Goal: Information Seeking & Learning: Learn about a topic

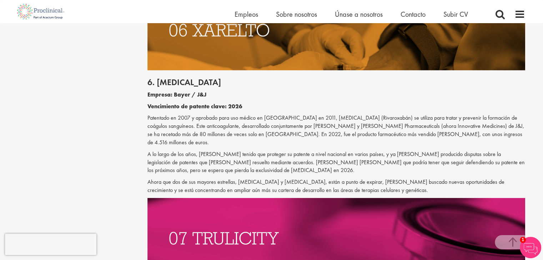
scroll to position [1512, 0]
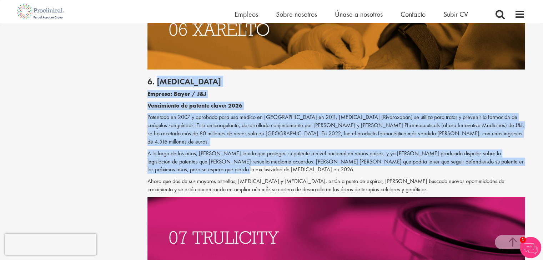
drag, startPoint x: 157, startPoint y: 59, endPoint x: 186, endPoint y: 135, distance: 81.6
click at [186, 135] on div "6. Xarelto Empresa: Bayer / J&J Vencimiento de patente clave: 2026 Patentado en…" at bounding box center [336, 134] width 388 height 128
copy div "Xarelto Empresa: Bayer / J&J Vencimiento de patente clave: 2026 Patentado en 20…"
click at [322, 198] on img at bounding box center [336, 238] width 378 height 81
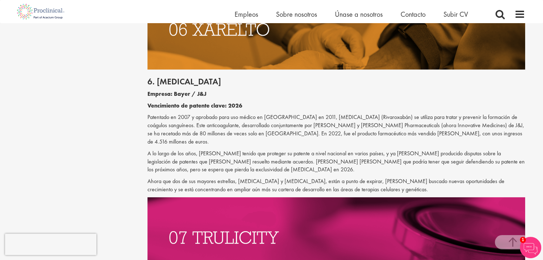
click at [325, 178] on font "Ahora que dos de sus mayores estrellas, [MEDICAL_DATA] y [MEDICAL_DATA], están …" at bounding box center [325, 186] width 357 height 16
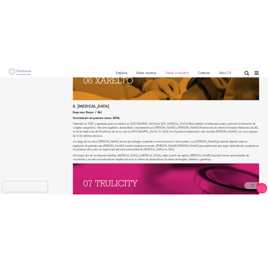
scroll to position [1505, 0]
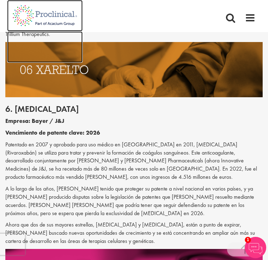
click at [60, 54] on img at bounding box center [45, 46] width 76 height 31
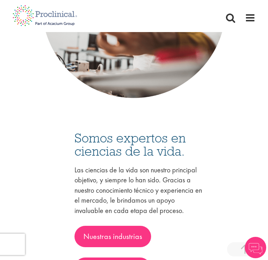
scroll to position [1613, 0]
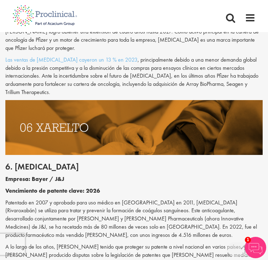
scroll to position [1370, 0]
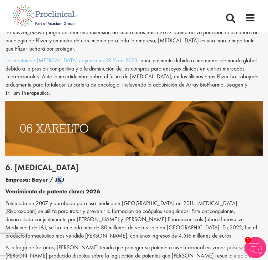
click at [57, 176] on font "Empresa: [PERSON_NAME] / J&J" at bounding box center [34, 179] width 59 height 7
copy font "&"
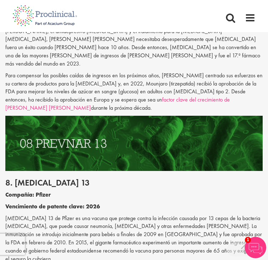
scroll to position [1795, 0]
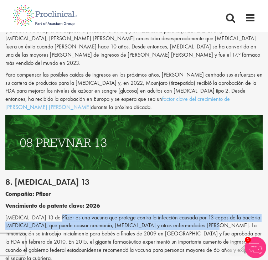
drag, startPoint x: 221, startPoint y: 128, endPoint x: 52, endPoint y: 120, distance: 169.7
click at [52, 214] on font "Prevnar 13 de Pfizer es una vacuna que protege contra la infección causada por …" at bounding box center [133, 238] width 257 height 48
copy font "es una vacuna que protege contra la infección causada por 13 cepas de la bacter…"
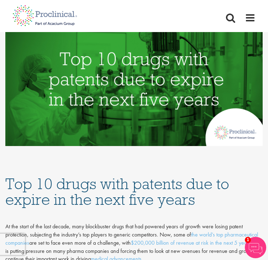
scroll to position [0, 0]
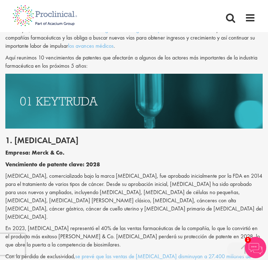
scroll to position [471, 0]
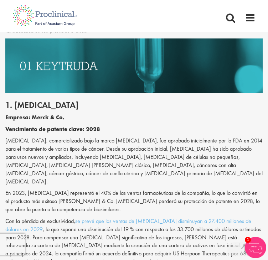
click at [201, 110] on h2 "1. [MEDICAL_DATA]" at bounding box center [134, 105] width 258 height 9
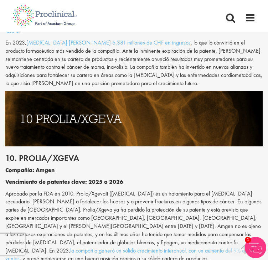
scroll to position [2285, 0]
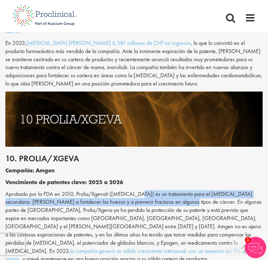
drag, startPoint x: 143, startPoint y: 80, endPoint x: 180, endPoint y: 87, distance: 37.7
click at [180, 191] on font "Aprobado por la FDA en 2010, Prolia/XgevaIt ([MEDICAL_DATA]) es un tratamiento …" at bounding box center [133, 223] width 257 height 65
copy font "es un tratamiento para el [MEDICAL_DATA] secundario. [PERSON_NAME] a fortalecer…"
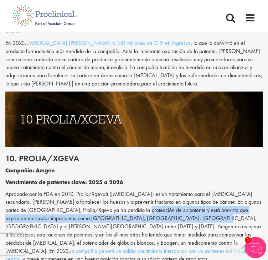
drag, startPoint x: 136, startPoint y: 97, endPoint x: 173, endPoint y: 104, distance: 38.1
click at [173, 191] on font "Aprobado por la FDA en 2010, Prolia/XgevaIt ([MEDICAL_DATA]) es un tratamiento …" at bounding box center [133, 223] width 257 height 65
copy font "está previsto que expire en mercados importantes como [GEOGRAPHIC_DATA], [GEOGR…"
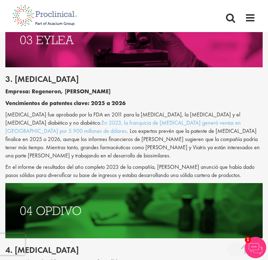
scroll to position [932, 0]
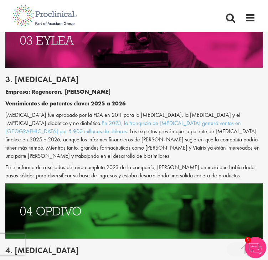
drag, startPoint x: 96, startPoint y: 92, endPoint x: 153, endPoint y: 102, distance: 58.7
click at [153, 111] on font "[MEDICAL_DATA] fue aprobado por la FDA en 2011 para la [MEDICAL_DATA], la [MEDI…" at bounding box center [122, 119] width 235 height 16
copy font "para la [MEDICAL_DATA], la [MEDICAL_DATA] y el [MEDICAL_DATA] diabético y no di…"
